Goal: Information Seeking & Learning: Learn about a topic

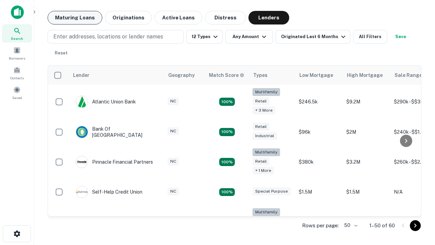
click at [75, 18] on button "Maturing Loans" at bounding box center [75, 18] width 55 height 14
